Goal: Task Accomplishment & Management: Use online tool/utility

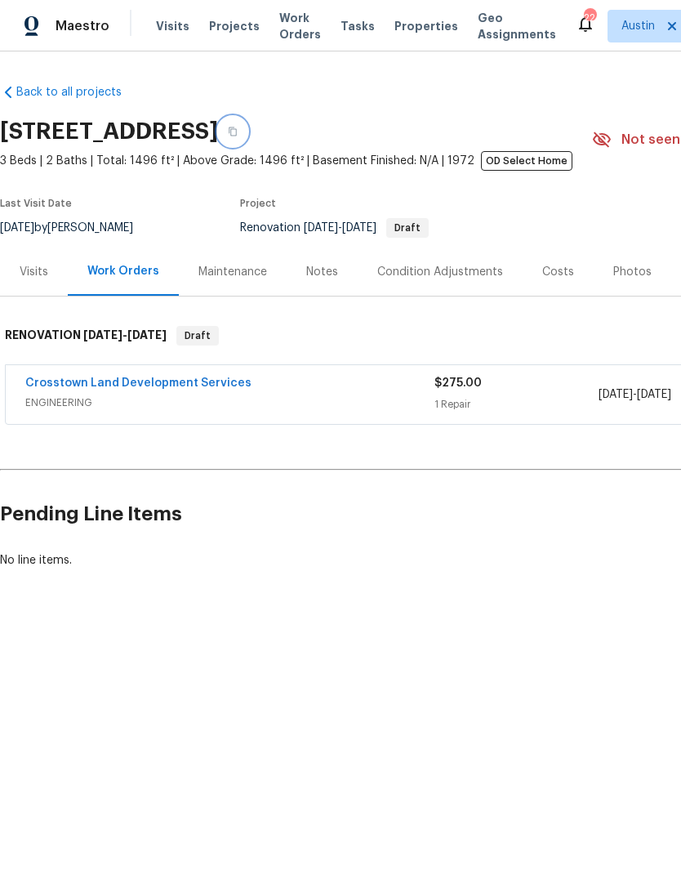
click at [247, 136] on button "button" at bounding box center [232, 131] width 29 height 29
click at [406, 19] on span "Properties" at bounding box center [426, 26] width 64 height 16
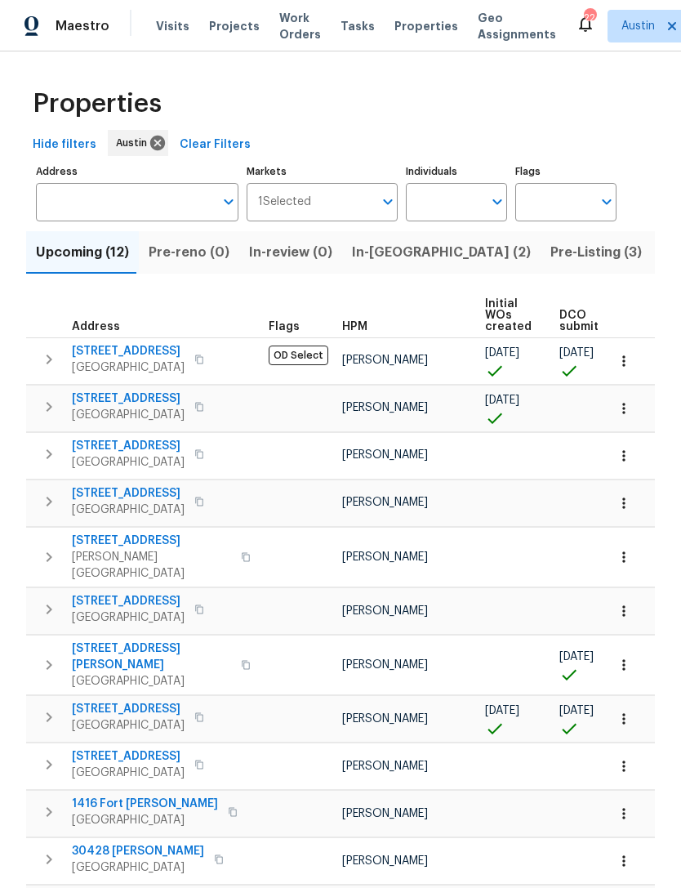
click at [145, 402] on span "[STREET_ADDRESS]" at bounding box center [128, 398] width 113 height 16
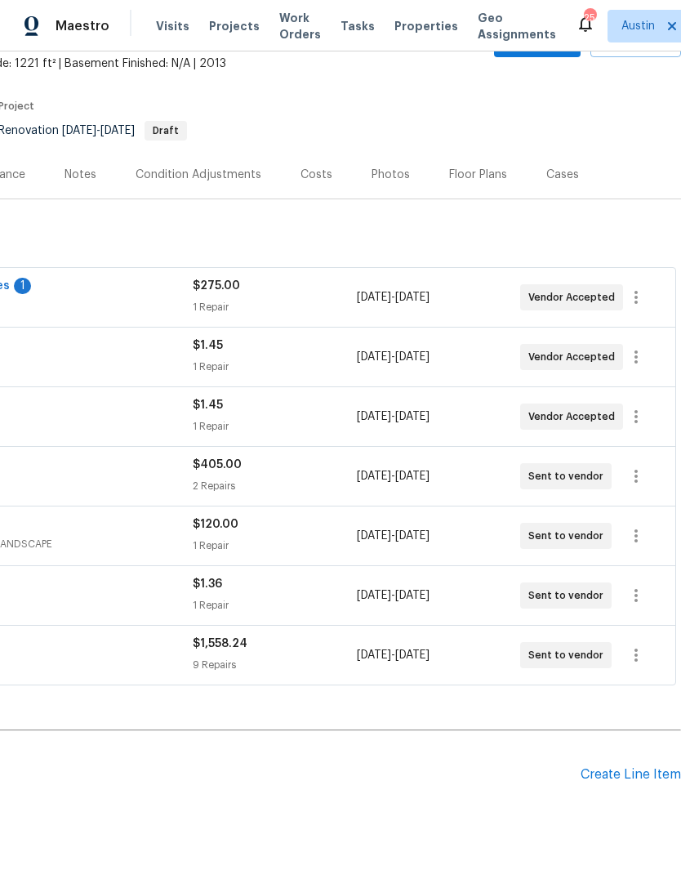
scroll to position [96, 242]
click at [643, 302] on icon "button" at bounding box center [636, 298] width 20 height 20
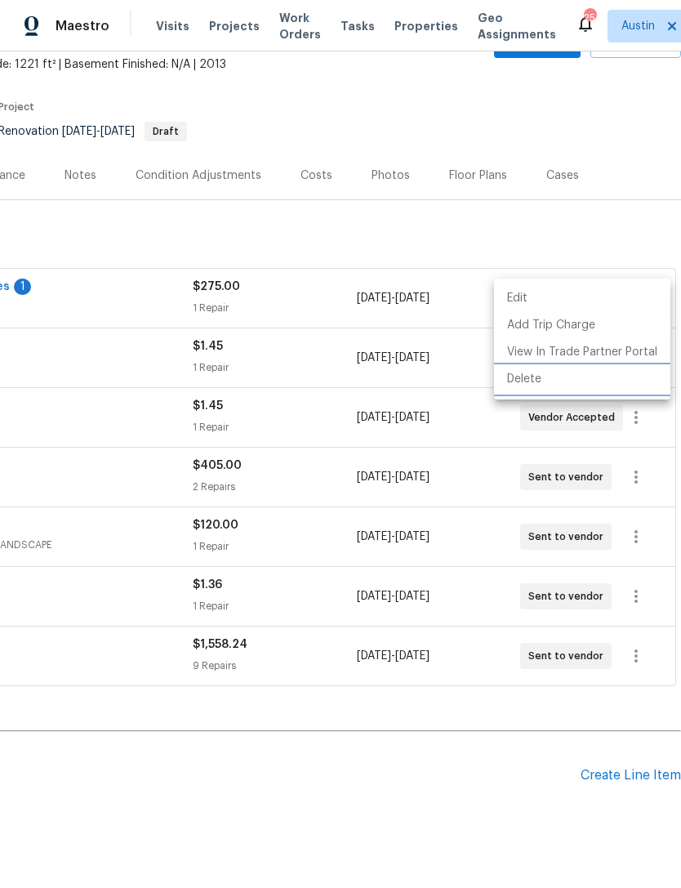
click at [557, 385] on li "Delete" at bounding box center [582, 379] width 176 height 27
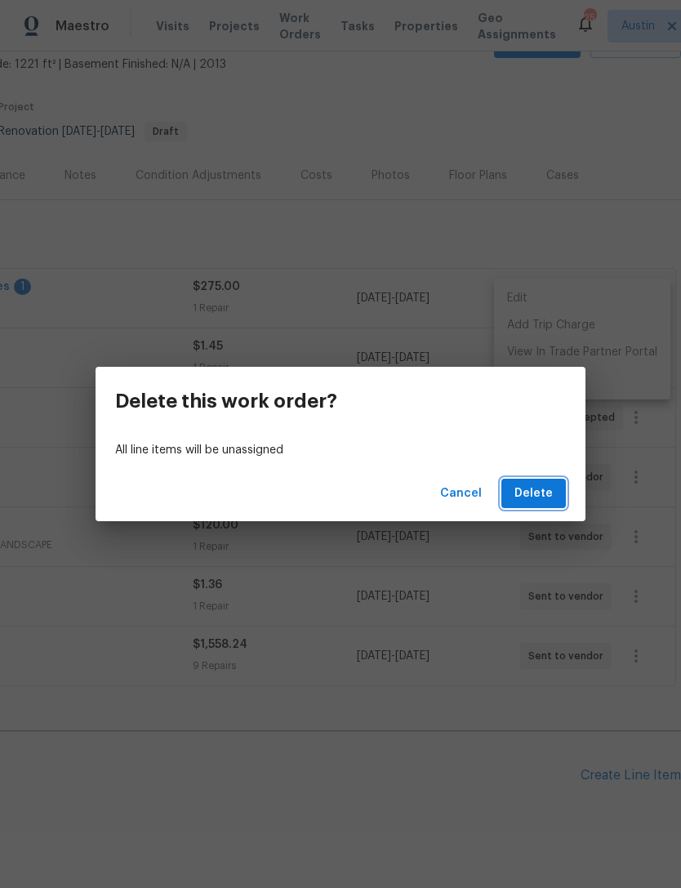
click at [548, 495] on span "Delete" at bounding box center [533, 493] width 38 height 20
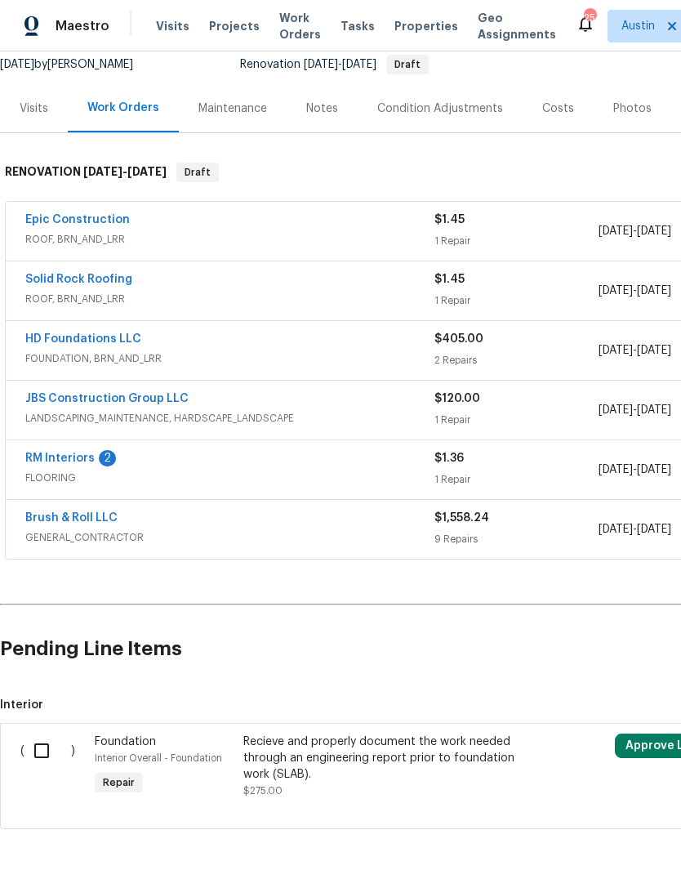
scroll to position [163, 0]
click at [111, 523] on link "Brush & Roll LLC" at bounding box center [71, 517] width 92 height 11
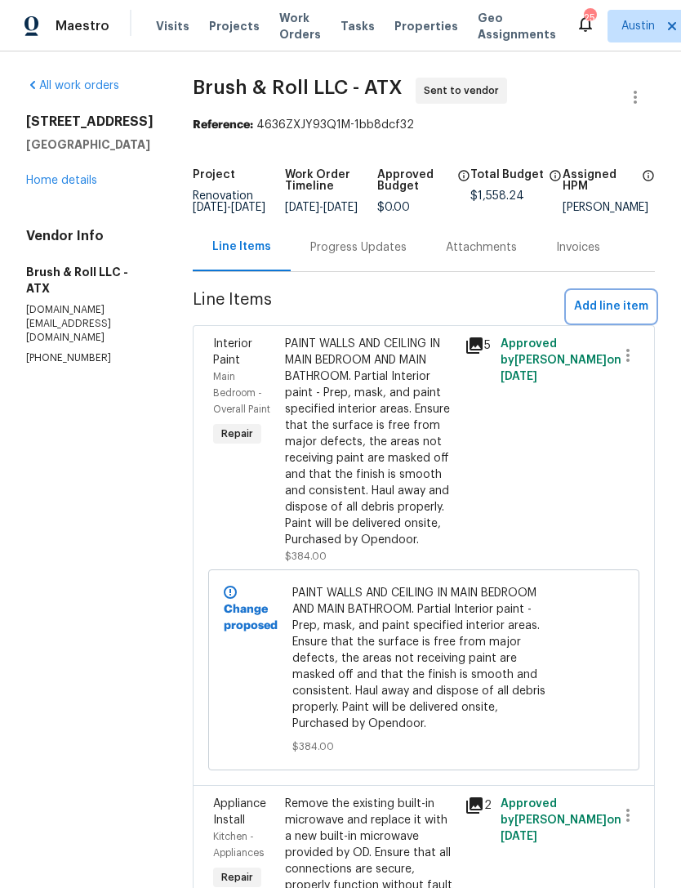
click at [624, 317] on span "Add line item" at bounding box center [611, 306] width 74 height 20
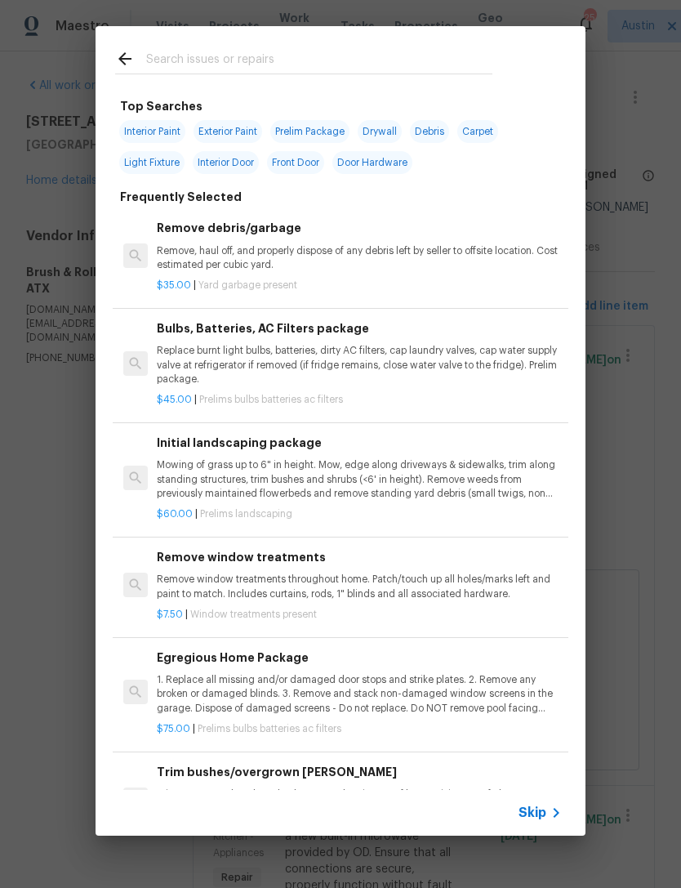
click at [346, 51] on input "text" at bounding box center [319, 61] width 346 height 24
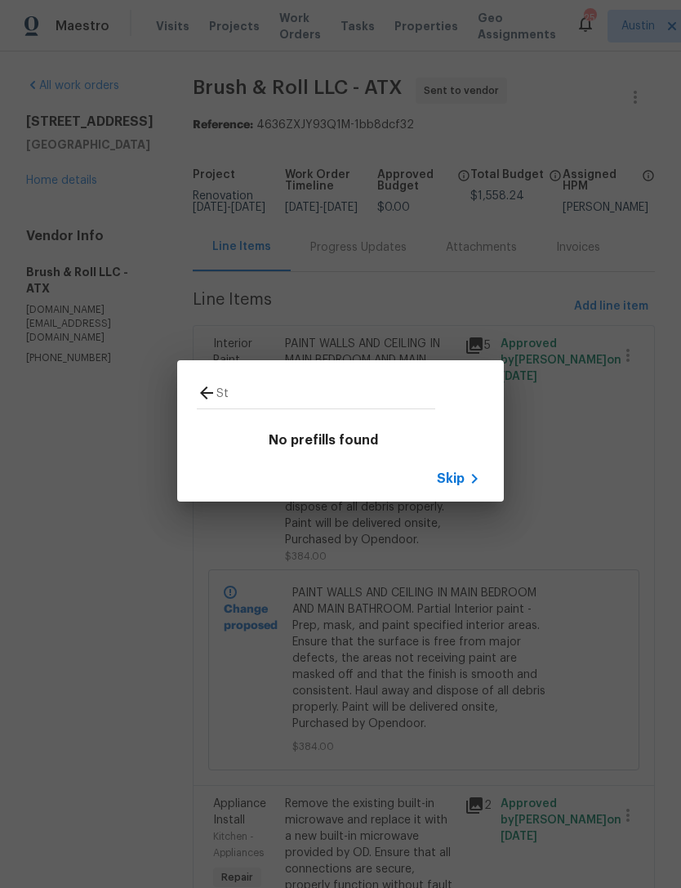
type input "S"
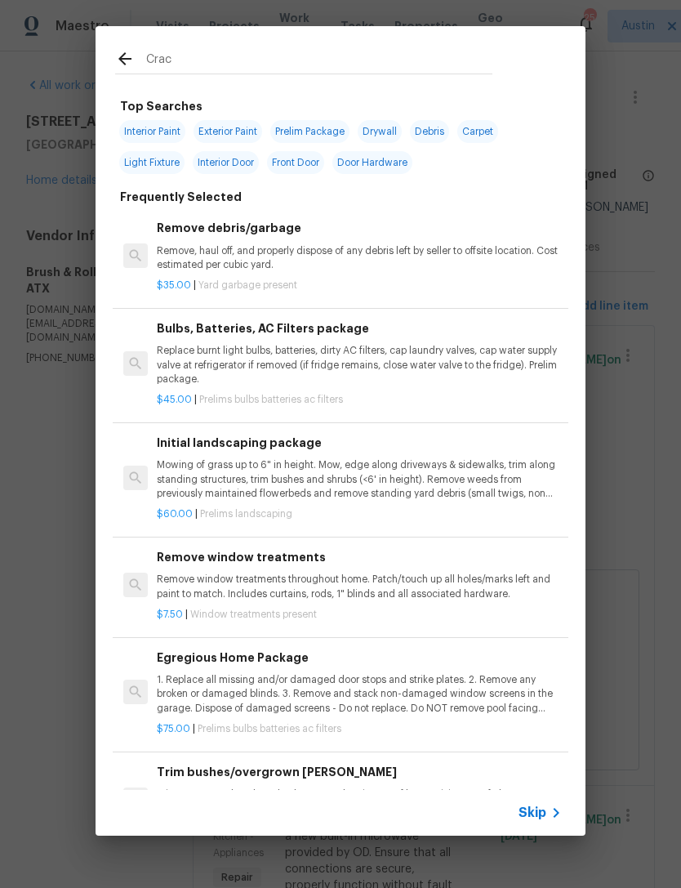
type input "Crack"
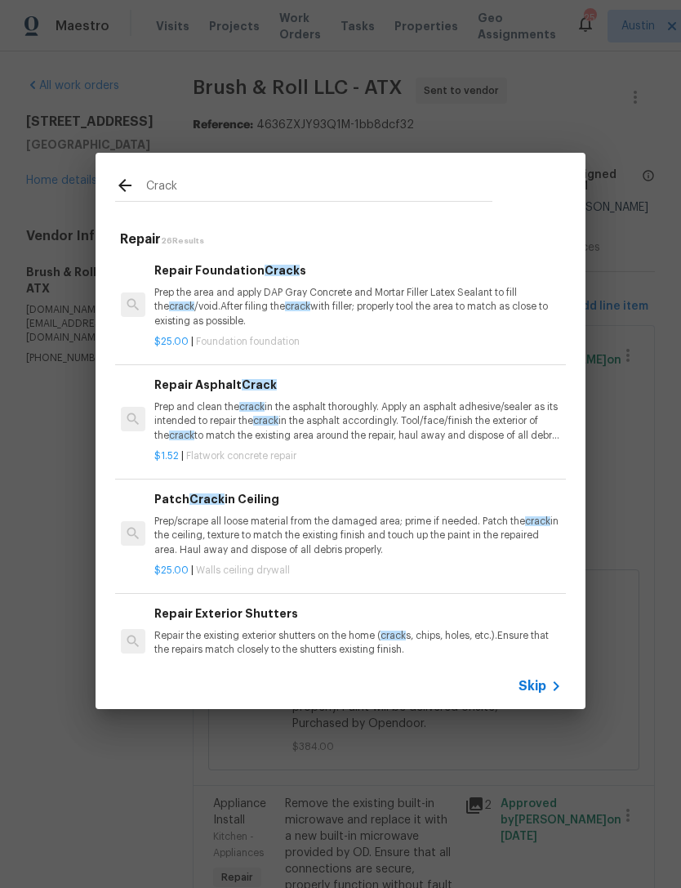
scroll to position [0, 2]
click at [474, 430] on p "Prep and clean the crack in the asphalt thoroughly. Apply an asphalt adhesive/s…" at bounding box center [356, 421] width 405 height 42
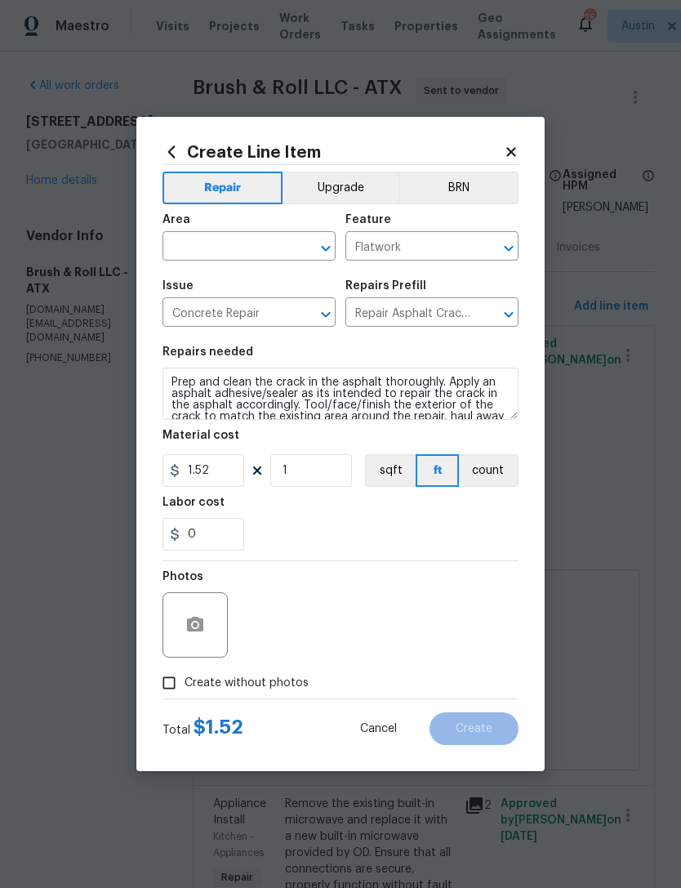
click at [171, 231] on div "Area" at bounding box center [248, 224] width 173 height 21
click at [188, 245] on input "text" at bounding box center [225, 247] width 127 height 25
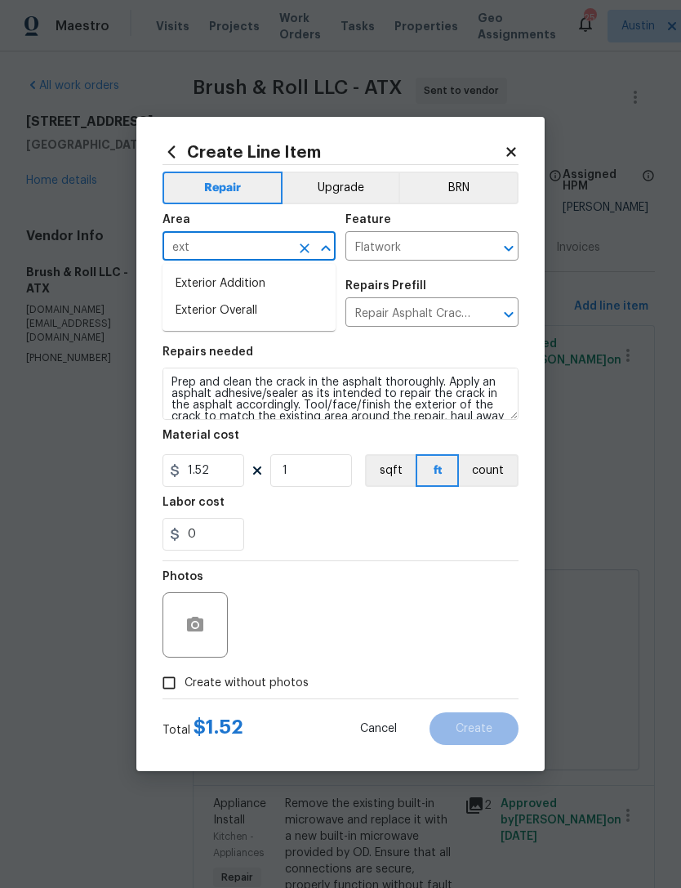
click at [309, 323] on li "Exterior Overall" at bounding box center [248, 310] width 173 height 27
type input "Exterior Overall"
click at [388, 260] on input "Flatwork" at bounding box center [408, 247] width 127 height 25
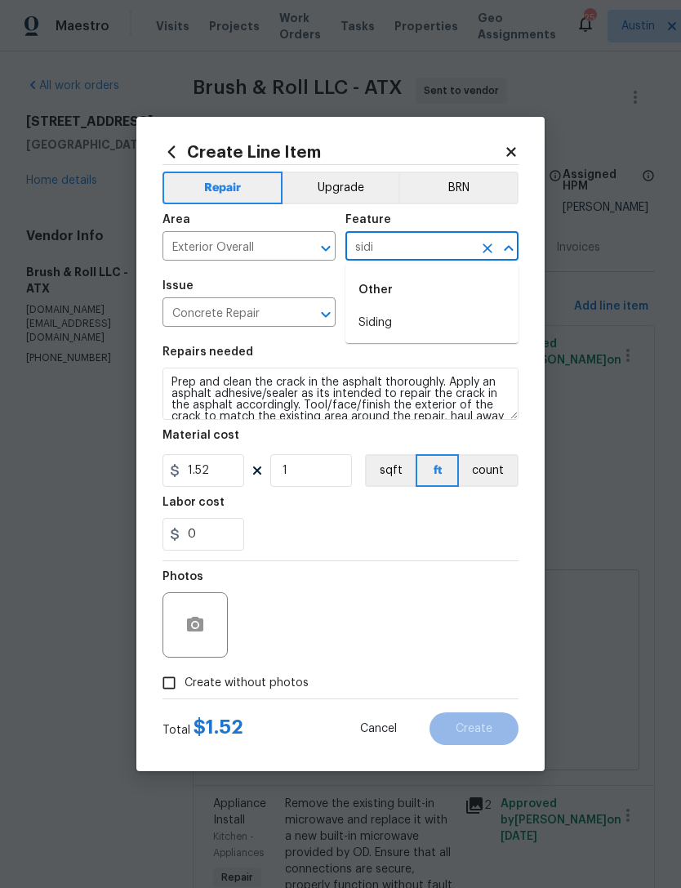
click at [465, 327] on li "Siding" at bounding box center [431, 322] width 173 height 27
type input "Siding"
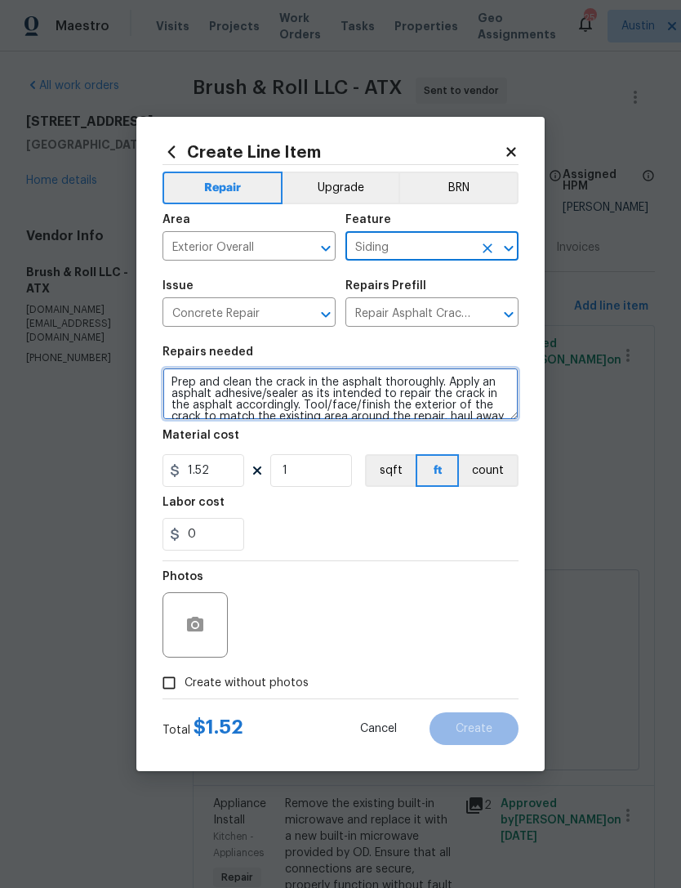
click at [170, 380] on textarea "Prep and clean the crack in the asphalt thoroughly. Apply an asphalt adhesive/s…" at bounding box center [340, 393] width 356 height 52
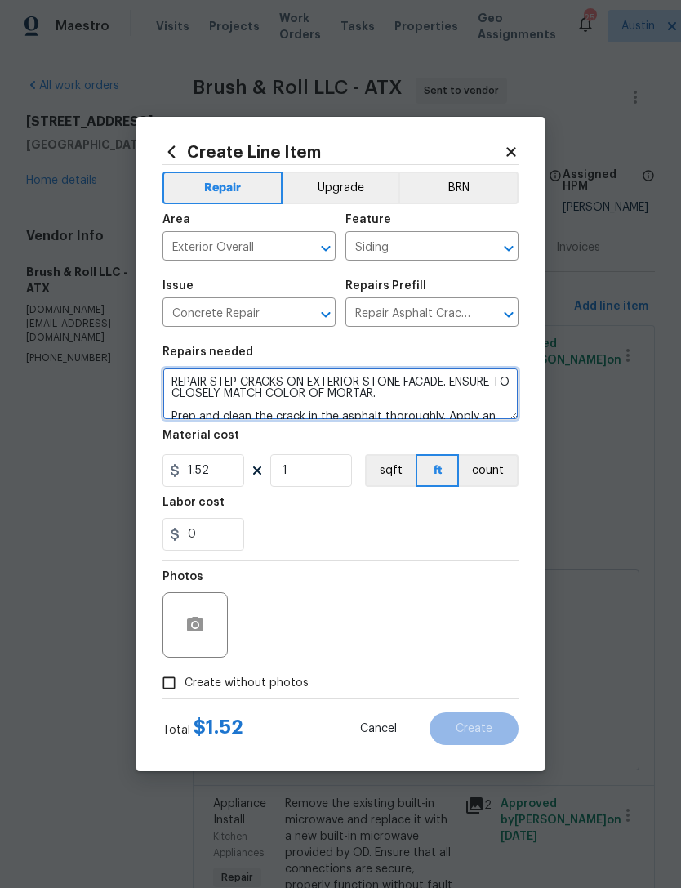
scroll to position [3, 0]
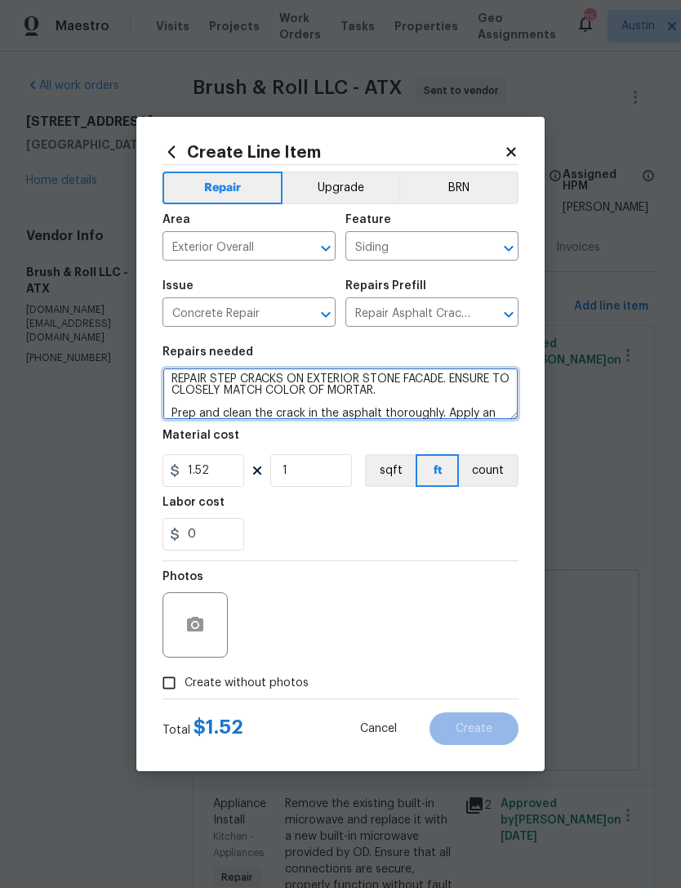
type textarea "REPAIR STEP CRACKS ON EXTERIOR STONE FACADE. ENSURE TO CLOSELY MATCH COLOR OF M…"
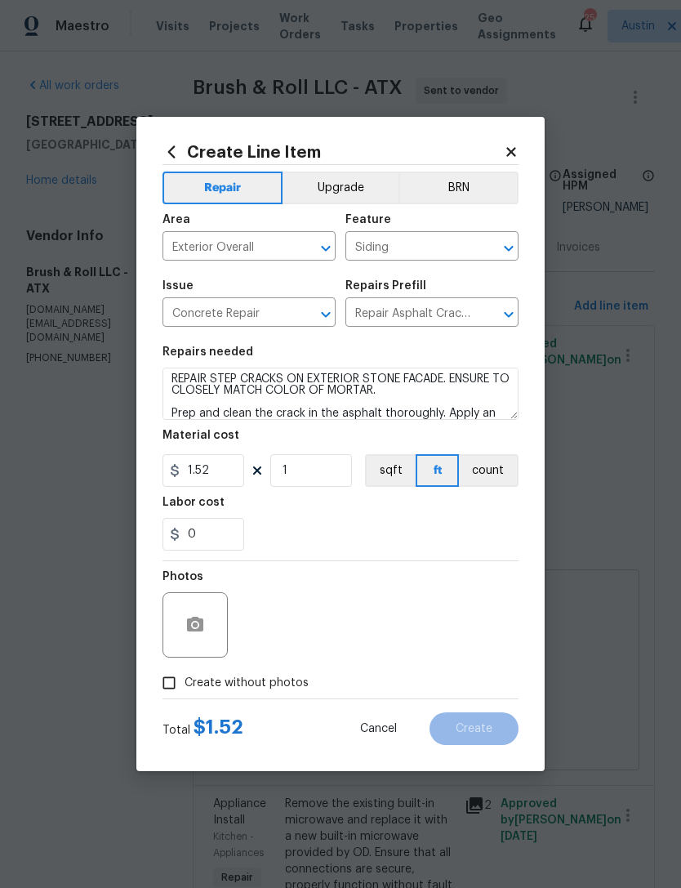
click at [463, 549] on div "0" at bounding box center [340, 534] width 356 height 33
click at [194, 474] on input "1.52" at bounding box center [203, 470] width 82 height 33
click at [205, 474] on input "1.52" at bounding box center [203, 470] width 82 height 33
click at [204, 473] on input "1.52" at bounding box center [203, 470] width 82 height 33
type input "30"
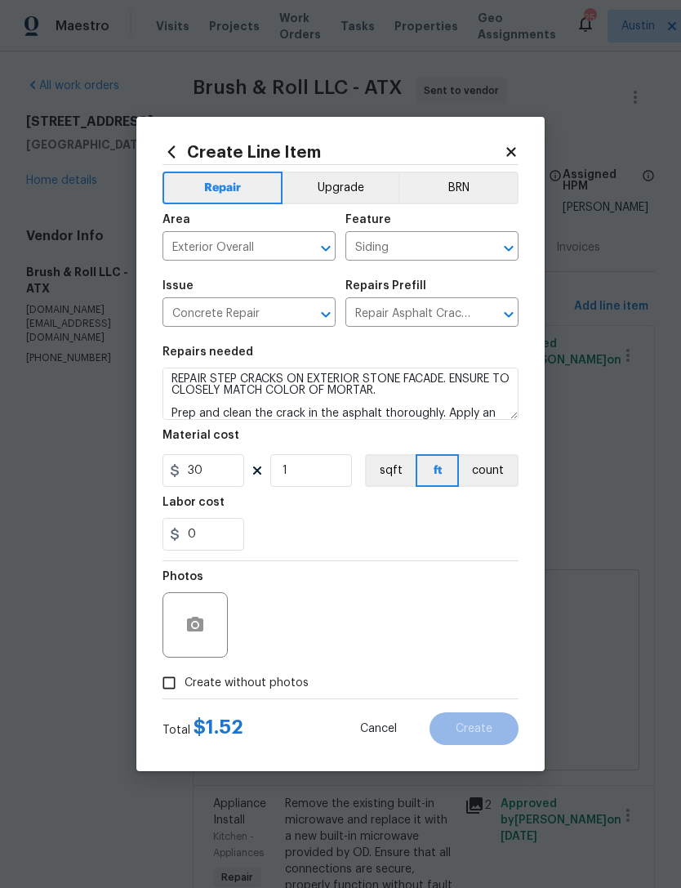
click at [471, 567] on div "Photos" at bounding box center [340, 614] width 356 height 106
click at [180, 688] on input "Create without photos" at bounding box center [168, 682] width 31 height 31
checkbox input "true"
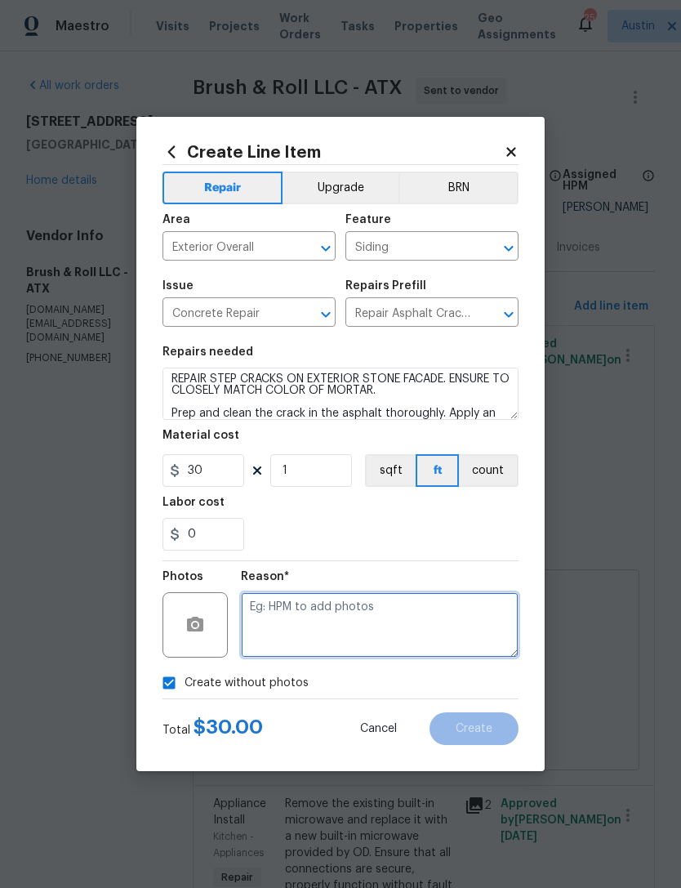
click at [428, 629] on textarea at bounding box center [380, 624] width 278 height 65
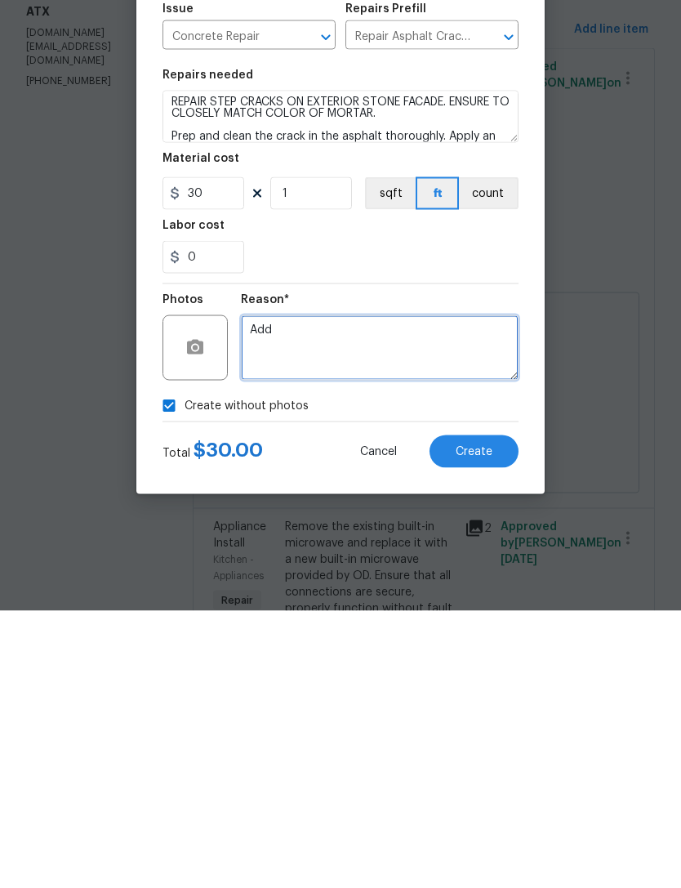
type textarea "Add"
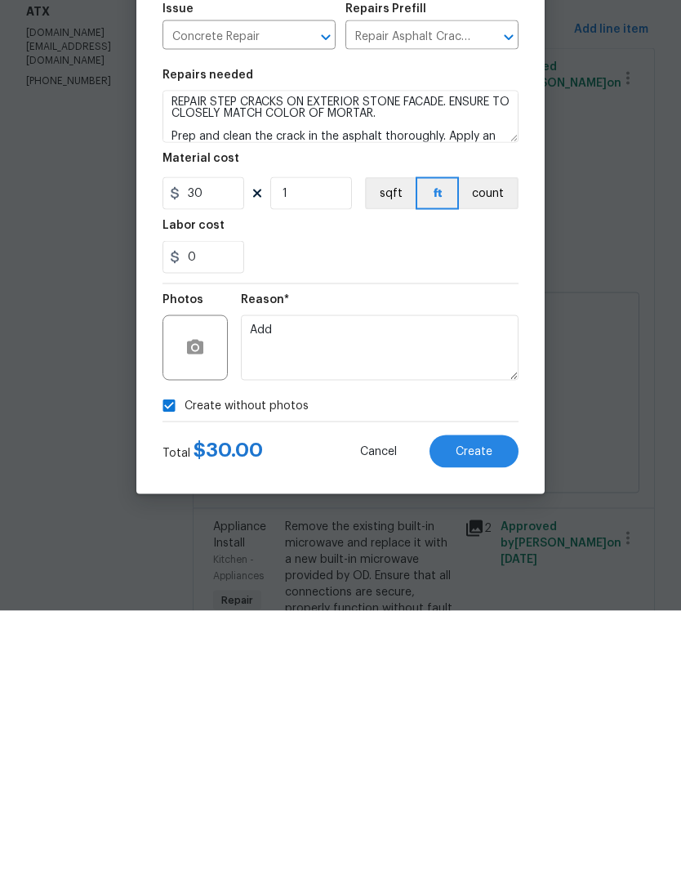
click at [490, 518] on div "0" at bounding box center [340, 534] width 356 height 33
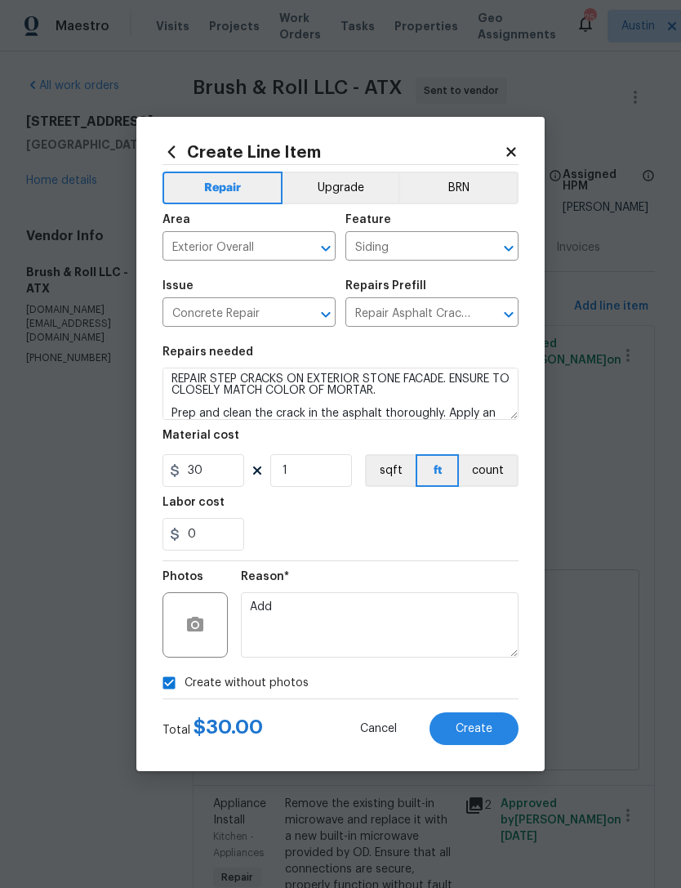
click at [509, 480] on button "count" at bounding box center [489, 470] width 60 height 33
click at [499, 727] on button "Create" at bounding box center [473, 728] width 89 height 33
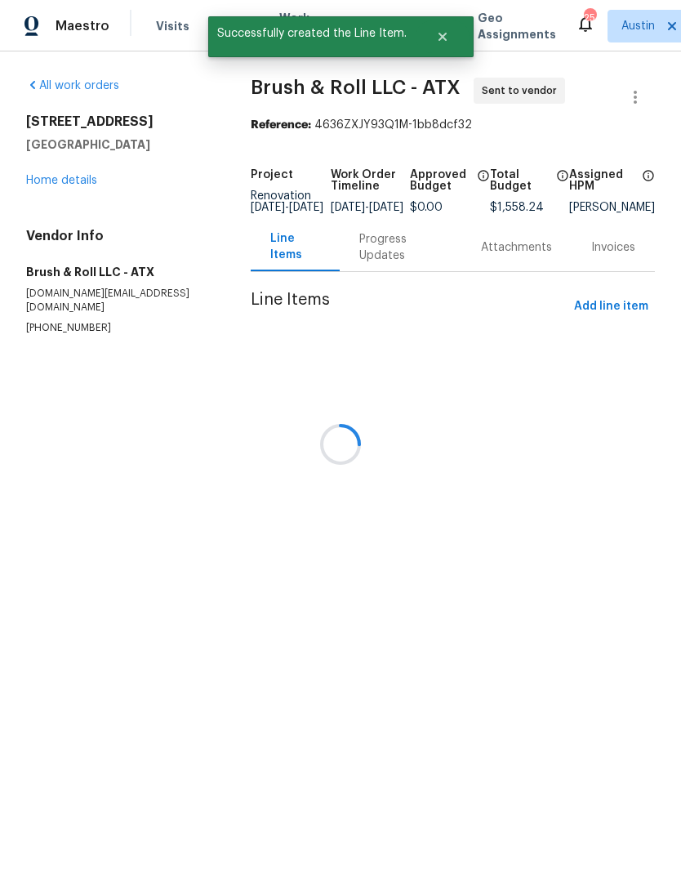
scroll to position [0, 0]
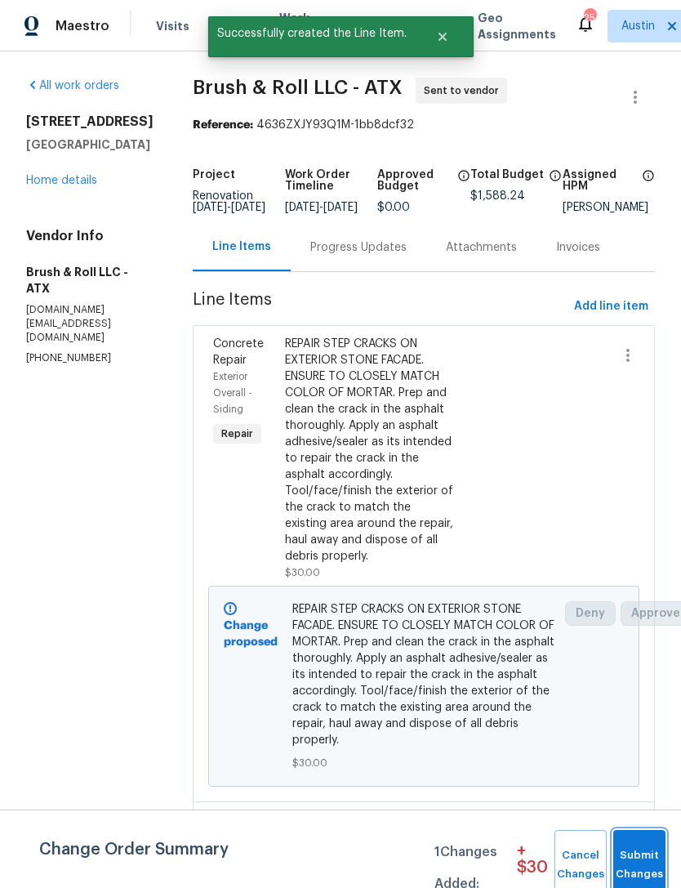
click at [653, 861] on span "Submit Changes" at bounding box center [639, 865] width 36 height 38
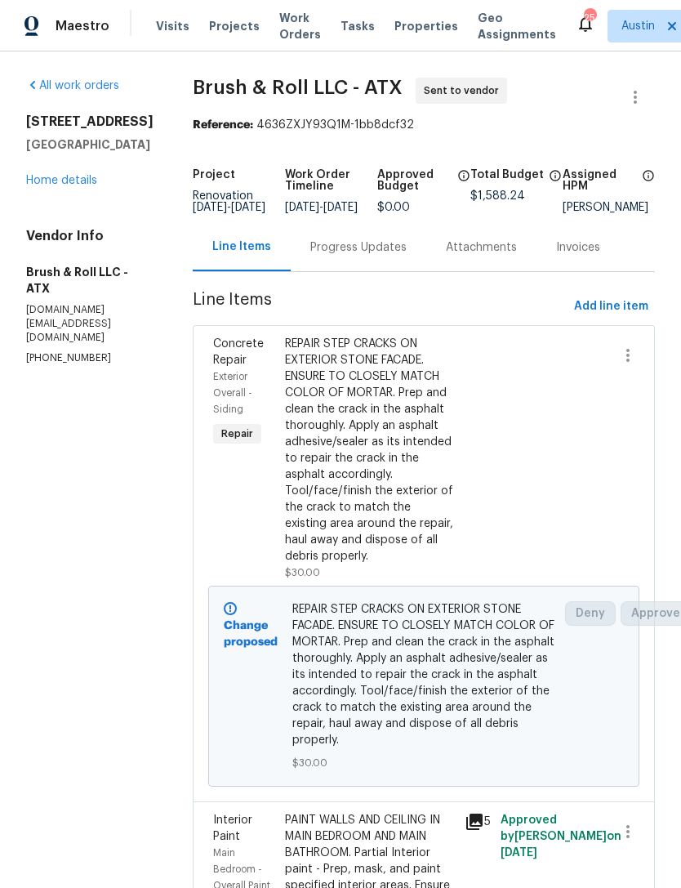
click at [69, 183] on link "Home details" at bounding box center [61, 180] width 71 height 11
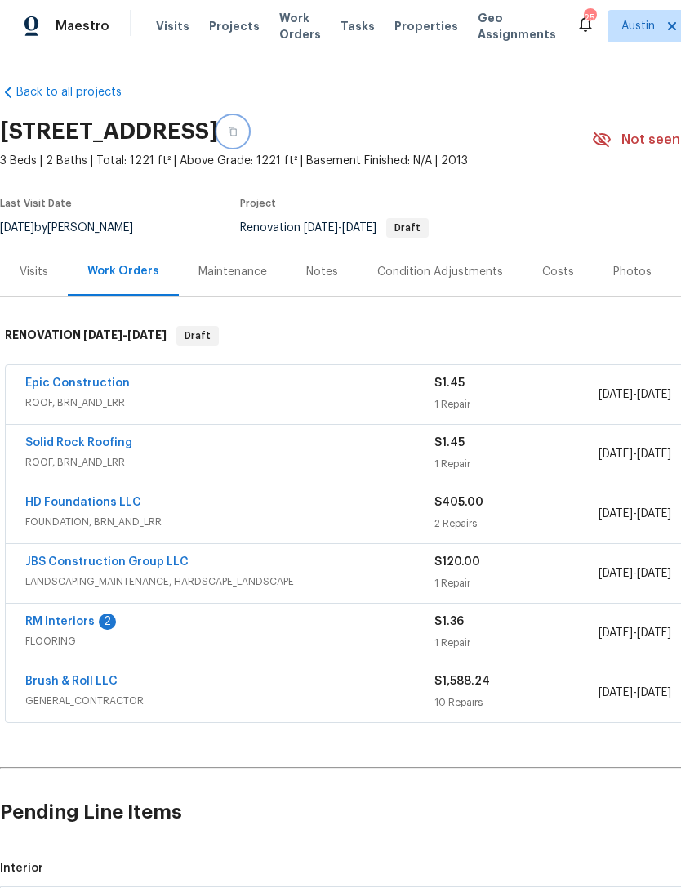
click at [247, 133] on button "button" at bounding box center [232, 131] width 29 height 29
click at [403, 32] on span "Properties" at bounding box center [426, 26] width 64 height 16
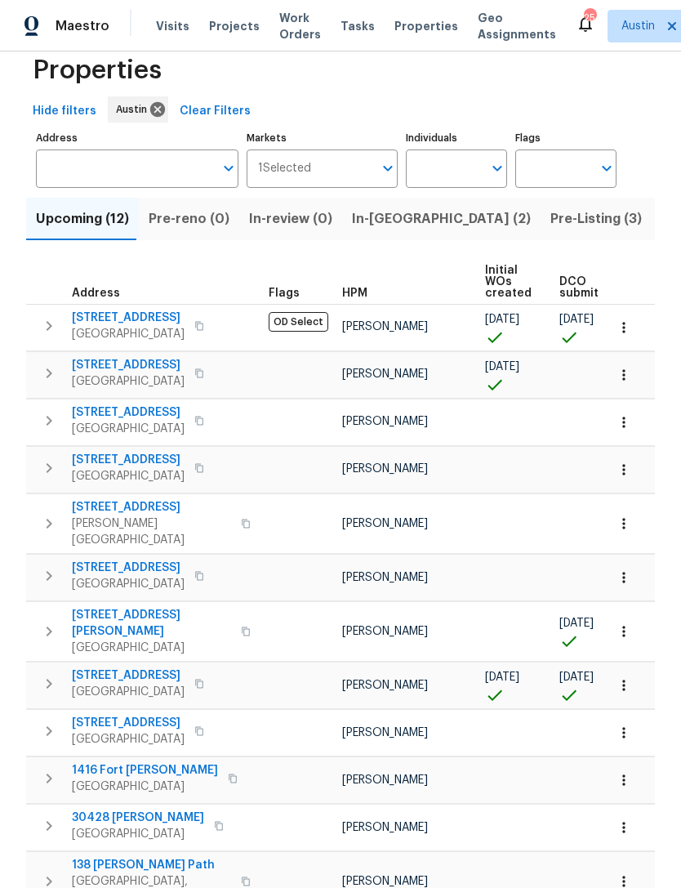
scroll to position [33, 0]
click at [203, 376] on icon "button" at bounding box center [199, 373] width 8 height 9
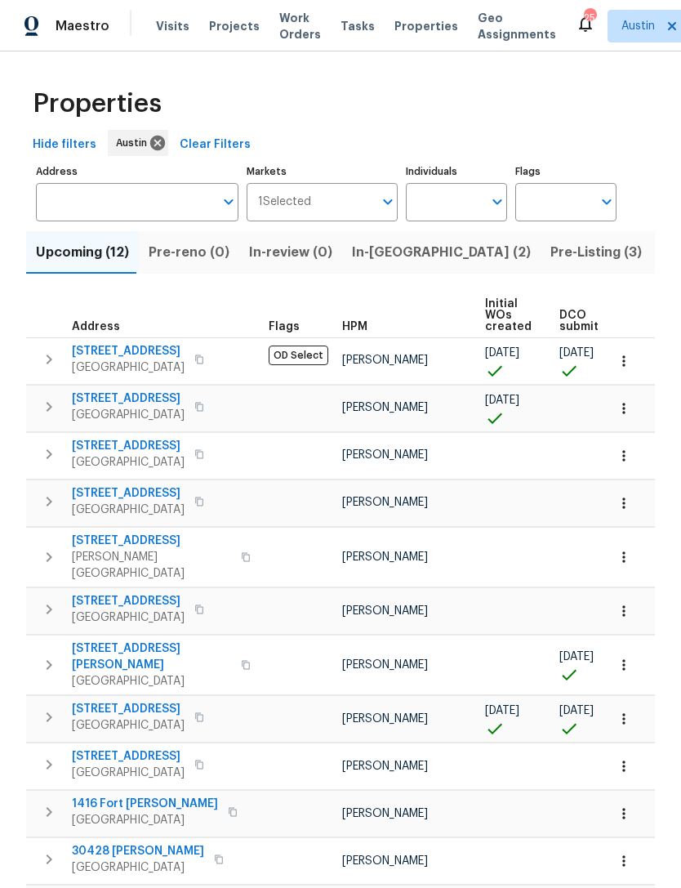
click at [204, 407] on icon "button" at bounding box center [199, 407] width 10 height 10
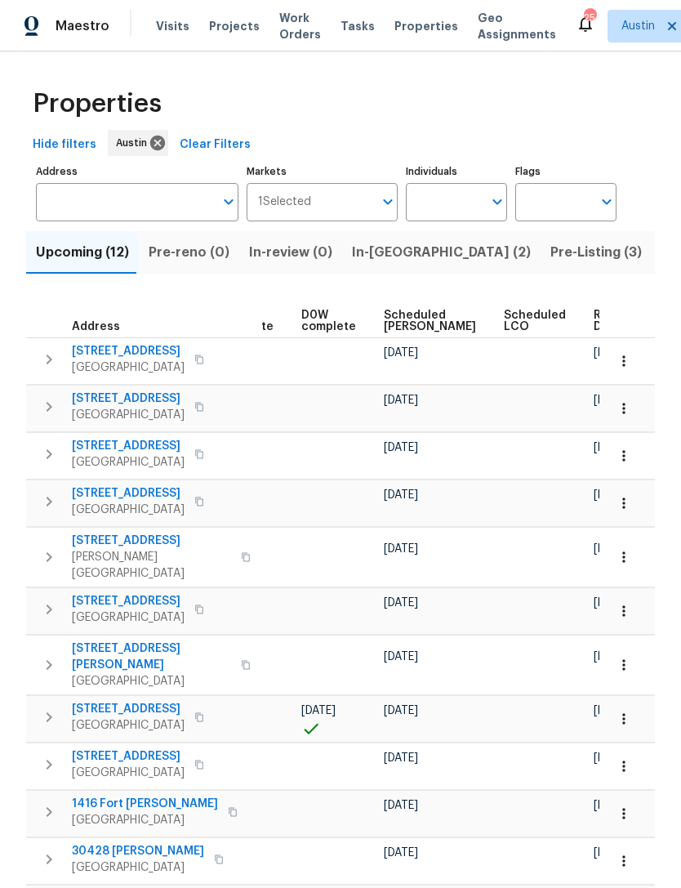
scroll to position [0, 426]
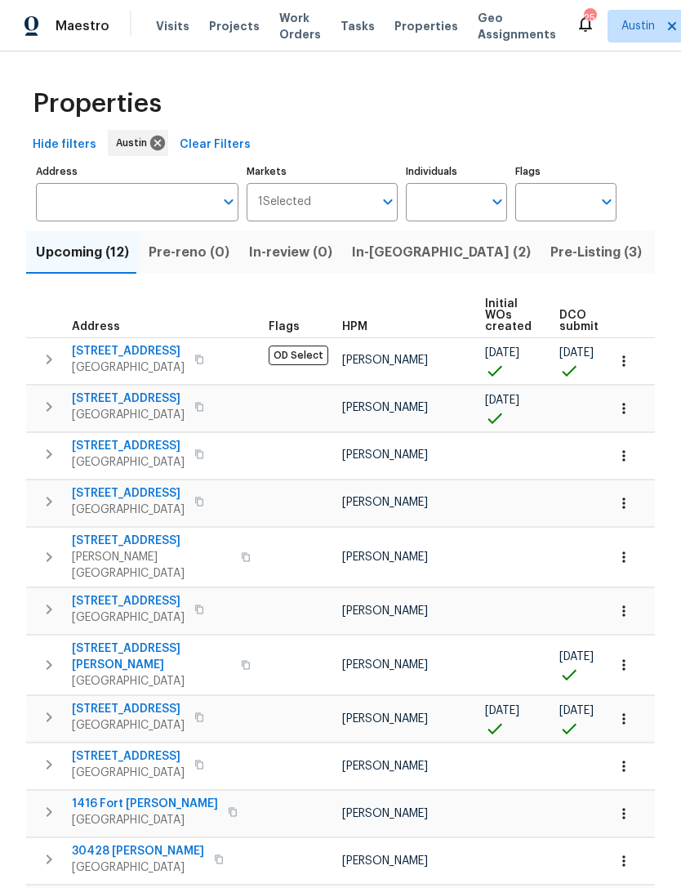
click at [129, 395] on span "188 Dandelion Trl" at bounding box center [128, 398] width 113 height 16
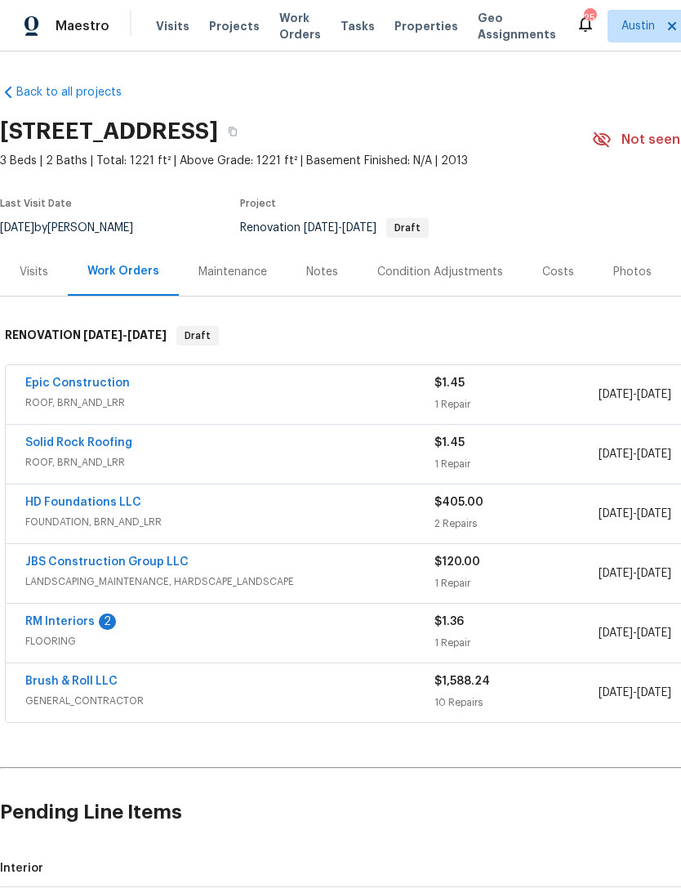
click at [320, 270] on div "Notes" at bounding box center [322, 272] width 32 height 16
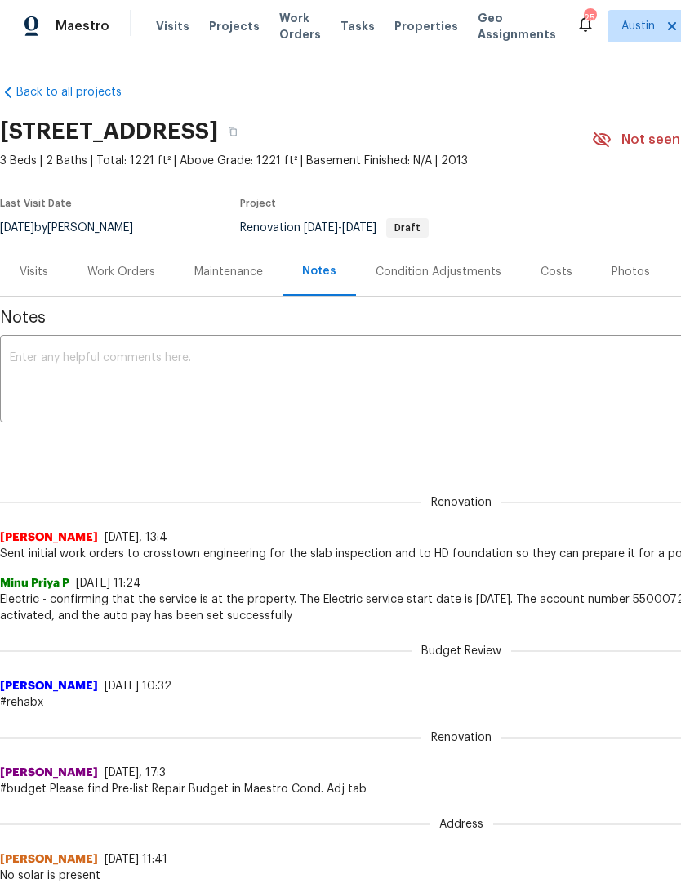
click at [136, 287] on div "Work Orders" at bounding box center [121, 271] width 107 height 48
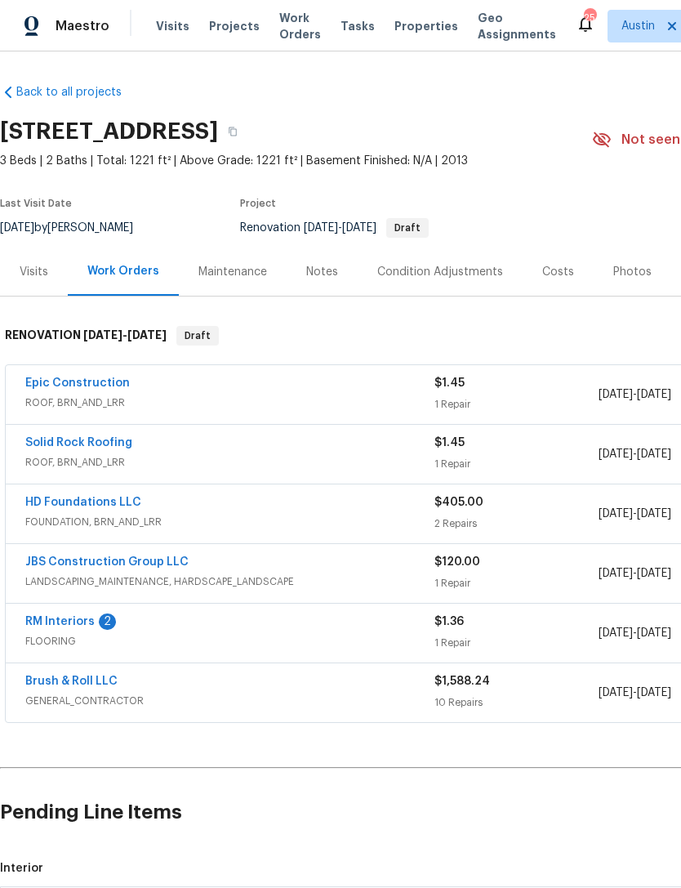
click at [442, 274] on div "Condition Adjustments" at bounding box center [440, 272] width 126 height 16
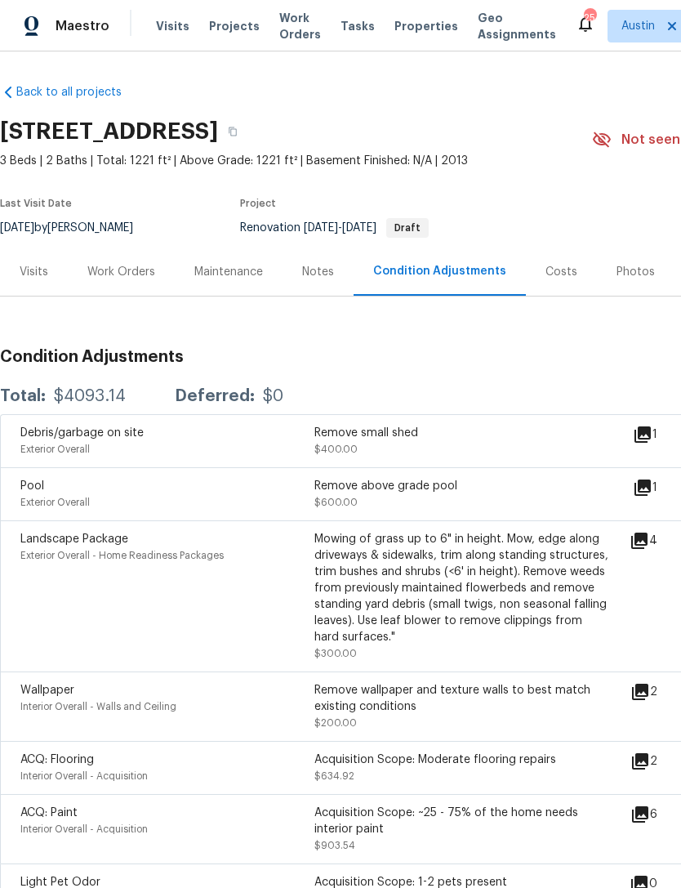
click at [136, 247] on div "Work Orders" at bounding box center [121, 271] width 107 height 48
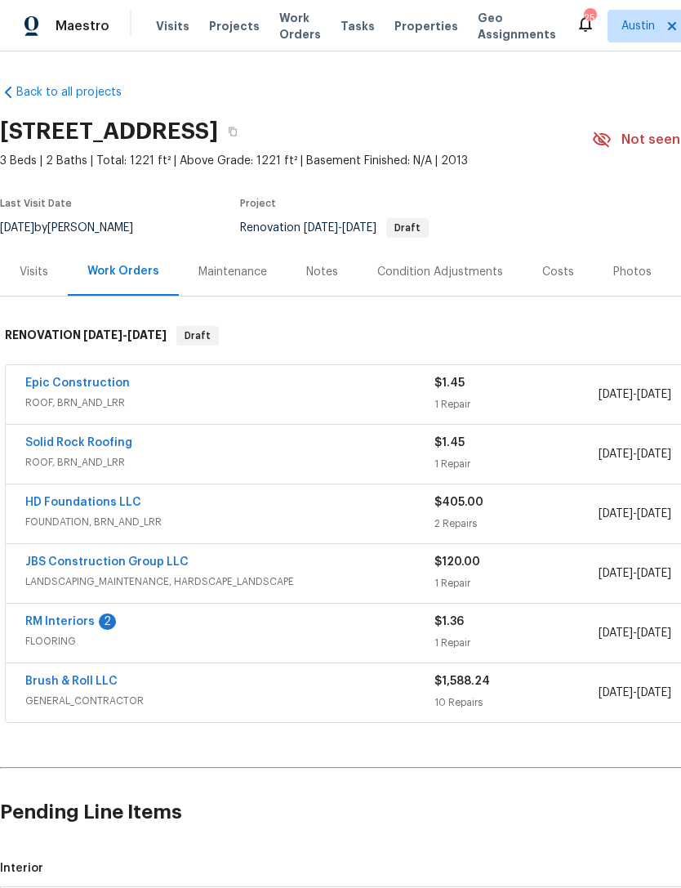
click at [309, 264] on div "Notes" at bounding box center [322, 272] width 32 height 16
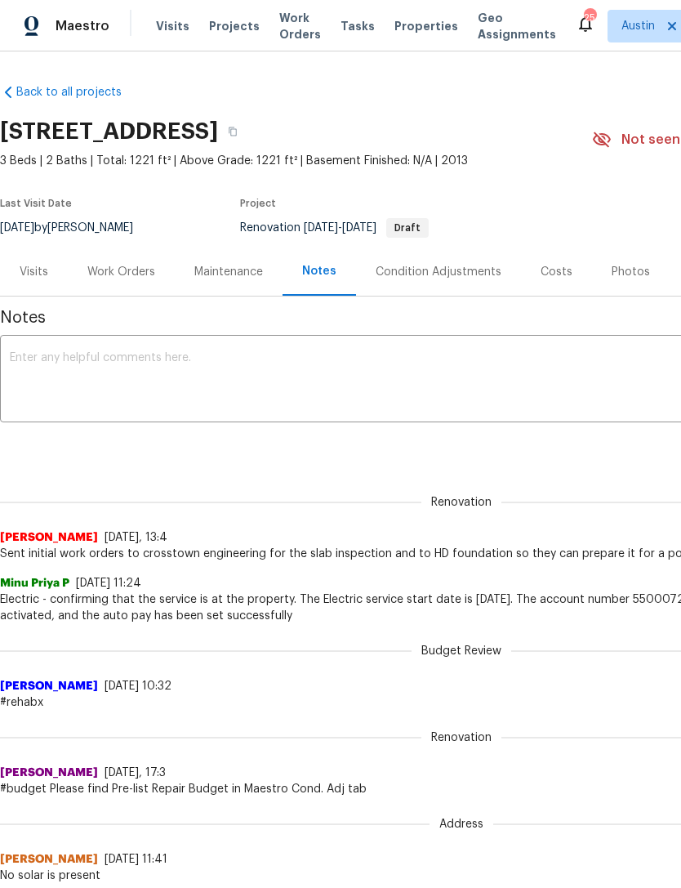
click at [140, 257] on div "Work Orders" at bounding box center [121, 271] width 107 height 48
